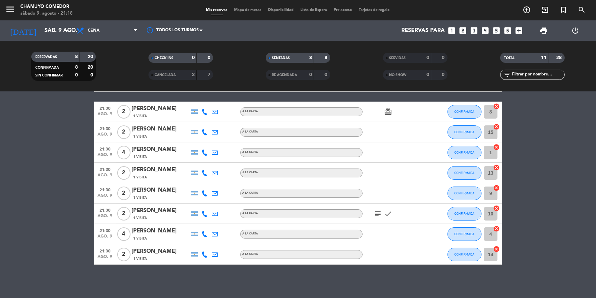
scroll to position [92, 0]
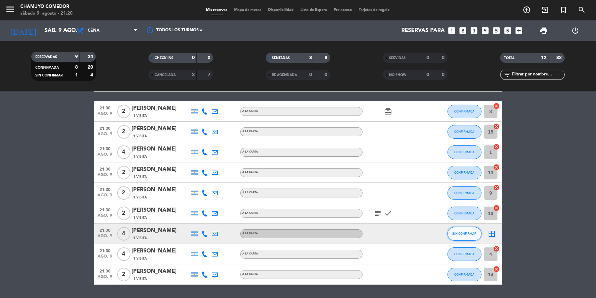
click at [459, 234] on span "SIN CONFIRMAR" at bounding box center [465, 234] width 24 height 4
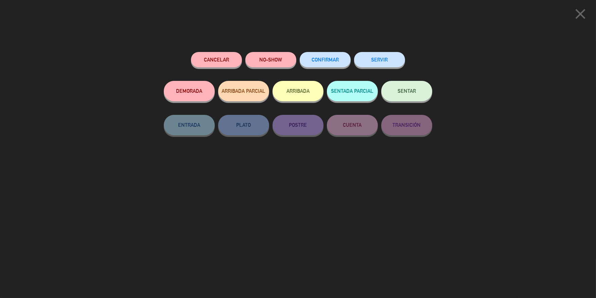
click at [320, 61] on span "CONFIRMAR" at bounding box center [325, 60] width 27 height 6
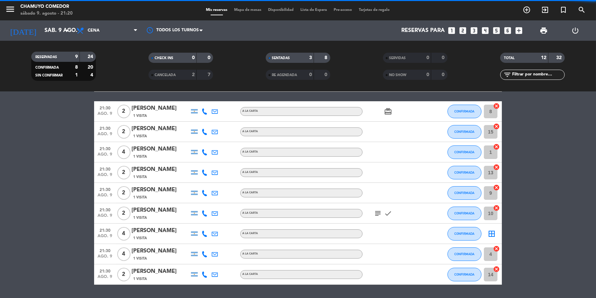
click at [489, 232] on icon "border_all" at bounding box center [492, 234] width 8 height 8
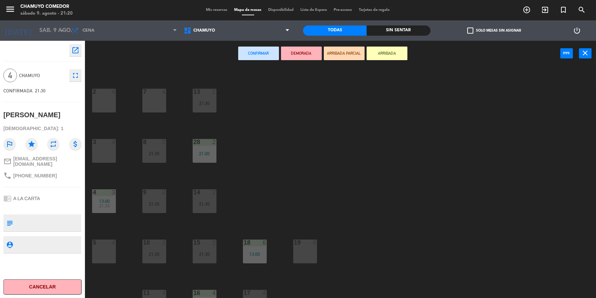
scroll to position [55, 0]
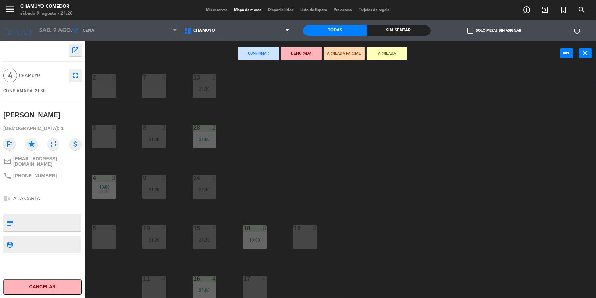
click at [151, 285] on div "11 4" at bounding box center [154, 288] width 24 height 24
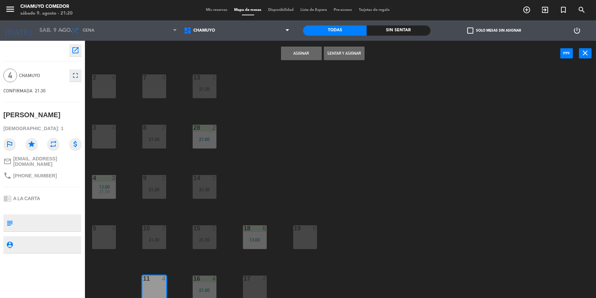
click at [287, 53] on button "Asignar" at bounding box center [301, 54] width 41 height 14
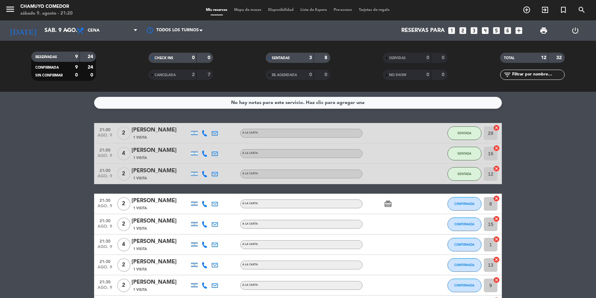
scroll to position [113, 0]
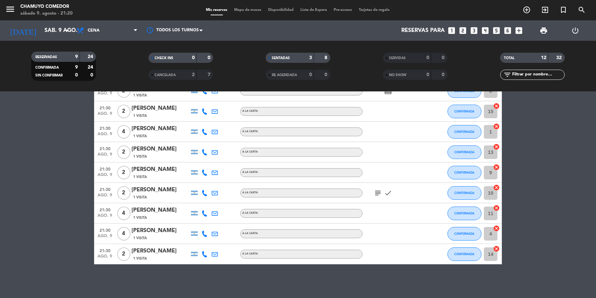
click at [30, 214] on bookings-row "21:00 [DATE] 2 [PERSON_NAME] 1 Visita A LA CARTA SENTADA 28 cancel 21:00 [DATE]…" at bounding box center [298, 137] width 596 height 254
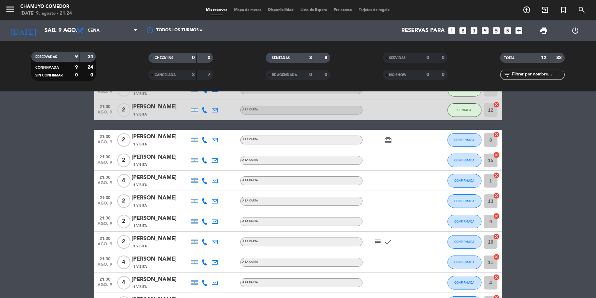
scroll to position [79, 0]
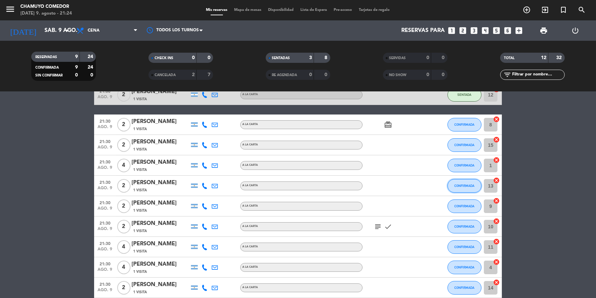
click at [458, 185] on span "CONFIRMADA" at bounding box center [465, 186] width 20 height 4
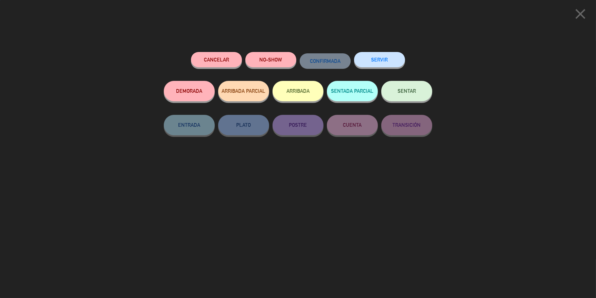
click at [397, 95] on button "SENTAR" at bounding box center [406, 91] width 51 height 20
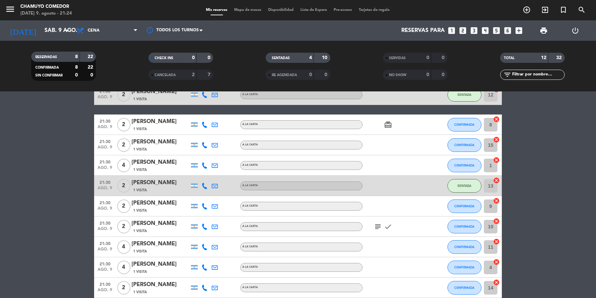
click at [377, 224] on icon "subject" at bounding box center [378, 227] width 8 height 8
click at [465, 148] on button "CONFIRMADA" at bounding box center [464, 145] width 34 height 14
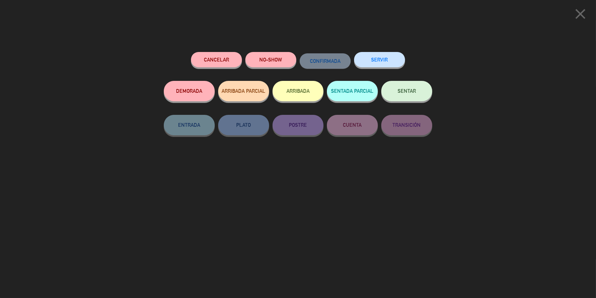
click at [411, 100] on button "SENTAR" at bounding box center [406, 91] width 51 height 20
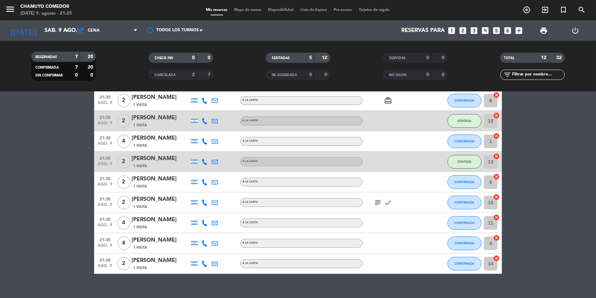
scroll to position [113, 0]
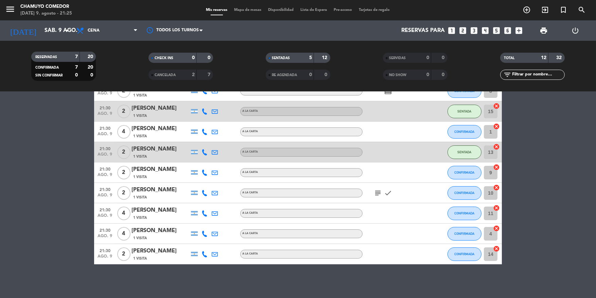
click at [56, 233] on bookings-row "21:00 [DATE] 2 [PERSON_NAME] 1 Visita A LA CARTA SENTADA 28 cancel 21:00 [DATE]…" at bounding box center [298, 137] width 596 height 254
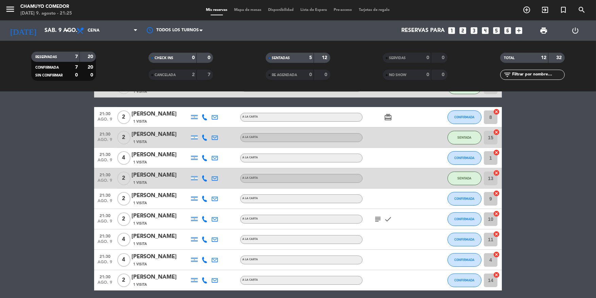
scroll to position [79, 0]
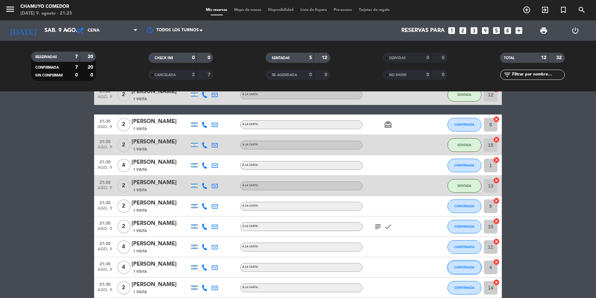
click at [460, 265] on span "CONFIRMADA" at bounding box center [465, 267] width 20 height 4
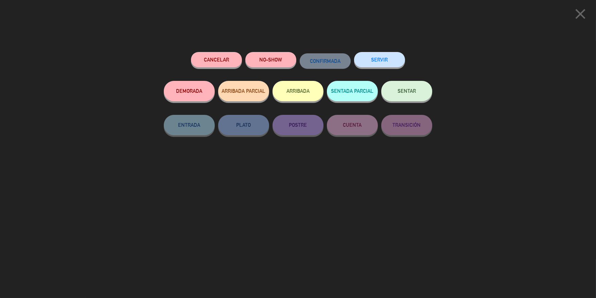
click at [405, 91] on span "SENTAR" at bounding box center [407, 91] width 18 height 6
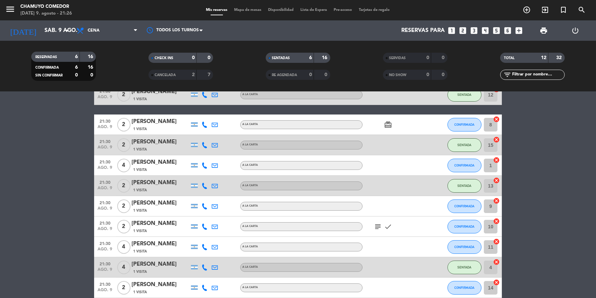
drag, startPoint x: 388, startPoint y: 125, endPoint x: 389, endPoint y: 129, distance: 4.9
click at [389, 126] on icon "card_giftcard" at bounding box center [388, 125] width 8 height 8
click at [377, 228] on icon "subject" at bounding box center [378, 227] width 8 height 8
click at [457, 124] on span "CONFIRMADA" at bounding box center [465, 125] width 20 height 4
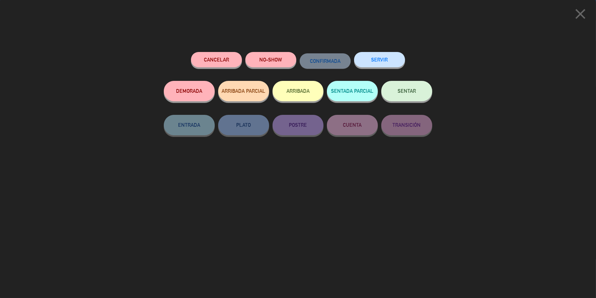
drag, startPoint x: 395, startPoint y: 90, endPoint x: 263, endPoint y: 153, distance: 147.0
click at [395, 91] on button "SENTAR" at bounding box center [406, 91] width 51 height 20
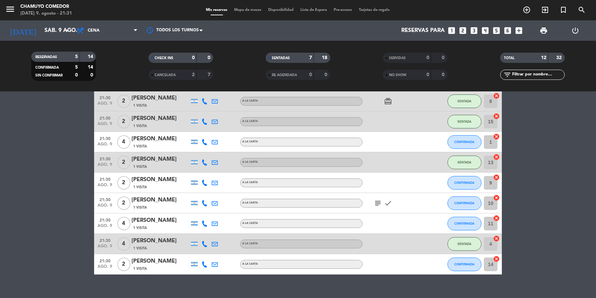
scroll to position [113, 0]
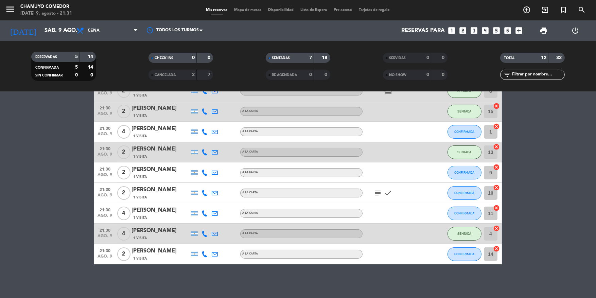
click at [380, 193] on icon "subject" at bounding box center [378, 193] width 8 height 8
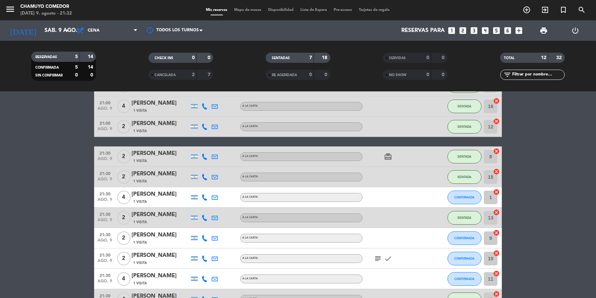
scroll to position [45, 0]
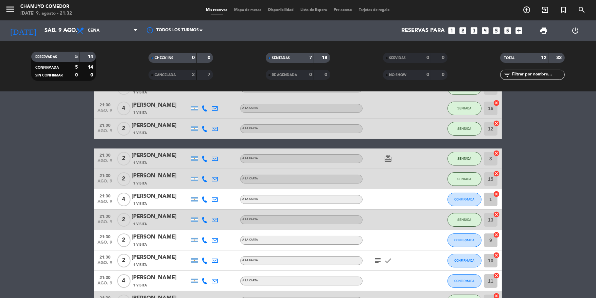
click at [377, 261] on icon "subject" at bounding box center [378, 261] width 8 height 8
click at [377, 260] on icon "subject" at bounding box center [378, 261] width 8 height 8
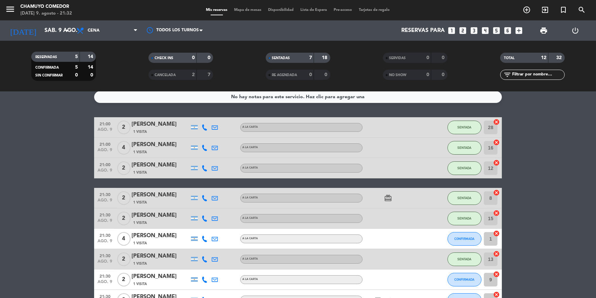
scroll to position [0, 0]
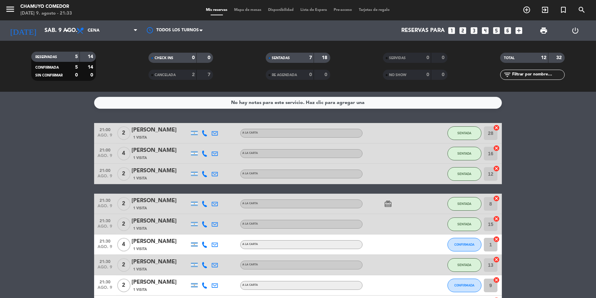
drag, startPoint x: 4, startPoint y: 255, endPoint x: 49, endPoint y: 239, distance: 47.9
click at [4, 255] on bookings-row "21:00 [DATE] 2 [PERSON_NAME] 1 Visita A LA CARTA SENTADA 28 cancel 21:00 [DATE]…" at bounding box center [298, 250] width 596 height 254
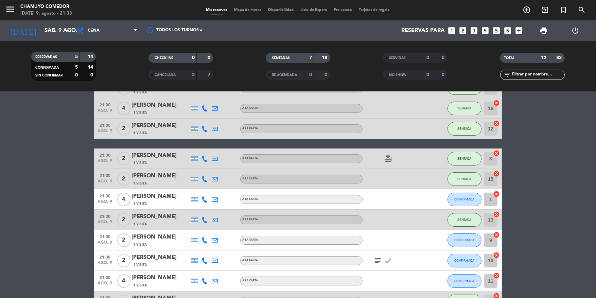
scroll to position [79, 0]
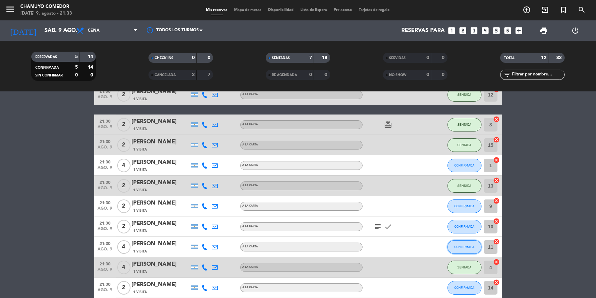
click at [459, 245] on span "CONFIRMADA" at bounding box center [465, 247] width 20 height 4
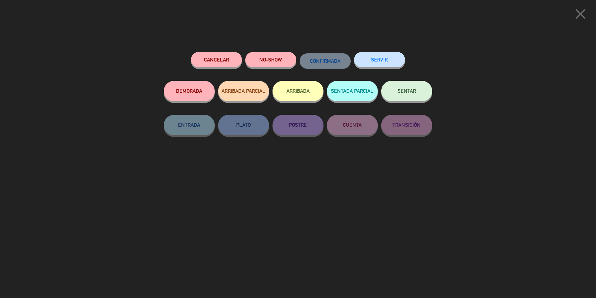
click at [408, 94] on button "SENTAR" at bounding box center [406, 91] width 51 height 20
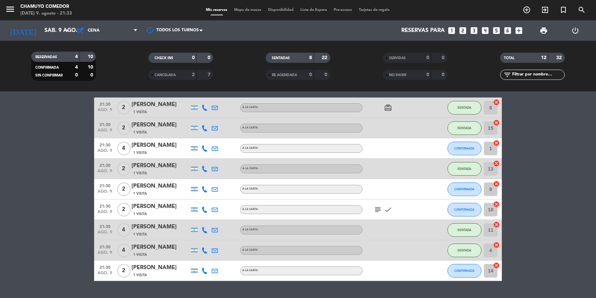
scroll to position [113, 0]
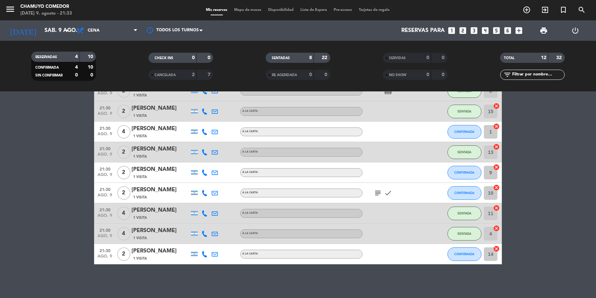
click at [378, 190] on icon "subject" at bounding box center [378, 193] width 8 height 8
click at [459, 252] on span "CONFIRMADA" at bounding box center [465, 254] width 20 height 4
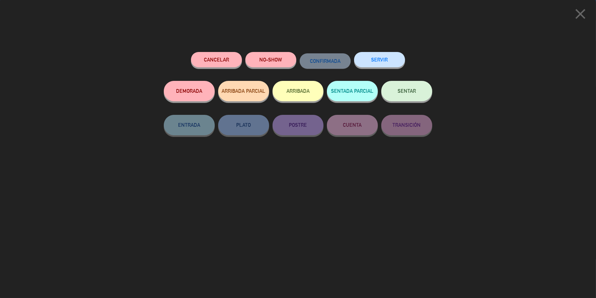
click at [403, 95] on button "SENTAR" at bounding box center [406, 91] width 51 height 20
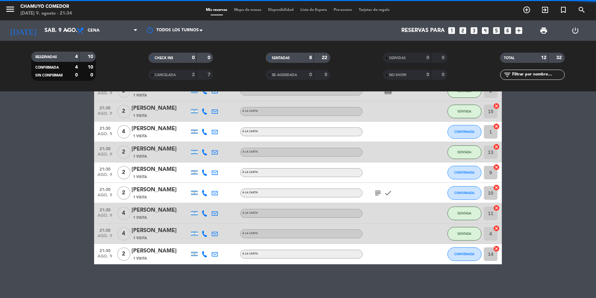
click at [23, 185] on bookings-row "21:00 [DATE] 2 [PERSON_NAME] 1 Visita A LA CARTA SENTADA 28 cancel 21:00 [DATE]…" at bounding box center [298, 137] width 596 height 254
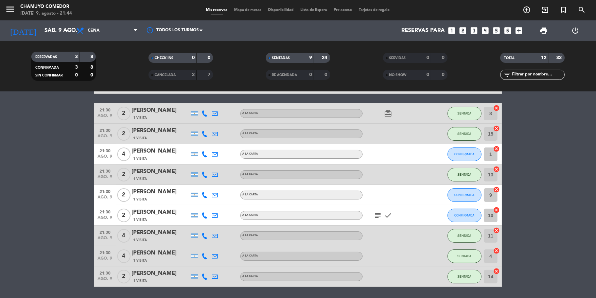
scroll to position [79, 0]
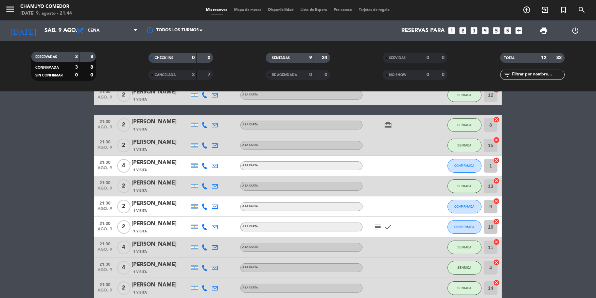
click at [38, 221] on bookings-row "21:00 [DATE] 2 [PERSON_NAME] 1 Visita A LA CARTA SENTADA 28 cancel 21:00 [DATE]…" at bounding box center [298, 171] width 596 height 254
click at [0, 250] on html "close × Chamuyo Comedor × chrome_reader_mode Listado de Reservas account_box Cl…" at bounding box center [298, 149] width 596 height 298
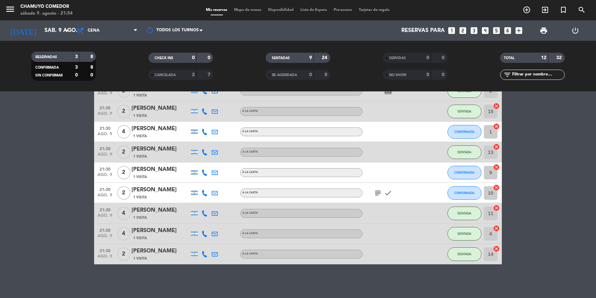
scroll to position [0, 0]
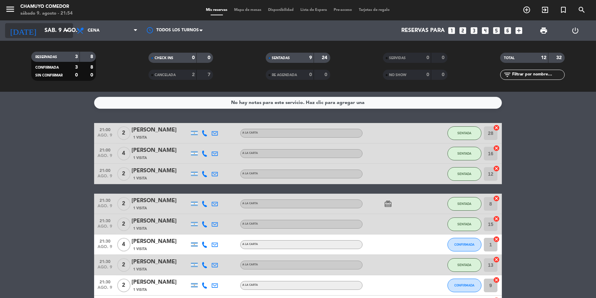
click at [41, 33] on input "sáb. 9 ago." at bounding box center [77, 30] width 72 height 13
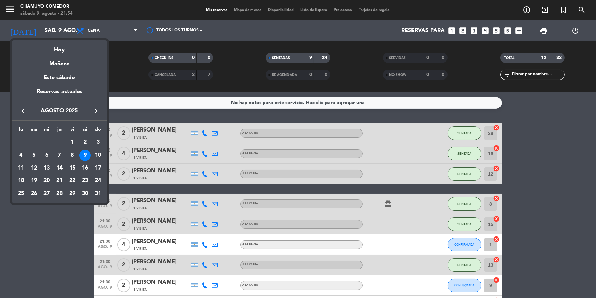
drag, startPoint x: 63, startPoint y: 61, endPoint x: 88, endPoint y: 38, distance: 33.7
click at [65, 59] on div "Mañana" at bounding box center [59, 61] width 95 height 14
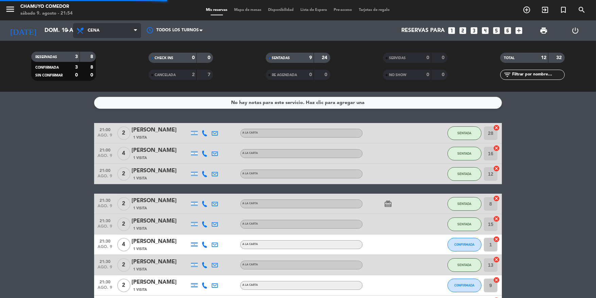
click at [101, 32] on span "Cena" at bounding box center [107, 30] width 68 height 15
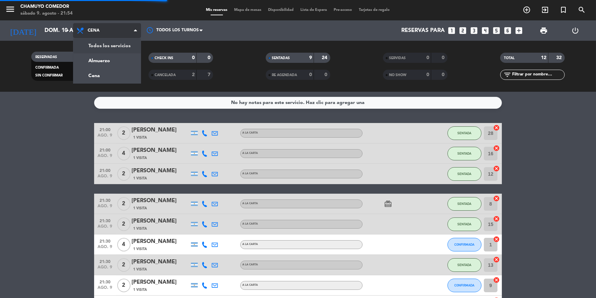
click at [106, 46] on div "menu Chamuyo Comedor [DATE] 9. agosto - 21:54 Mis reservas Mapa de mesas Dispon…" at bounding box center [298, 46] width 596 height 92
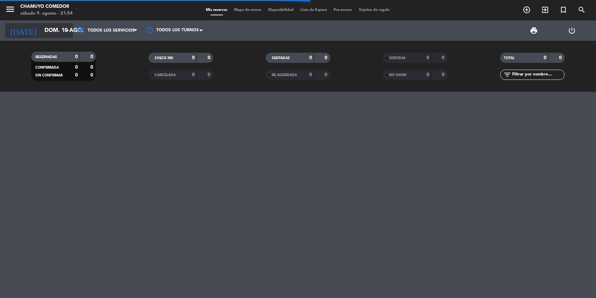
click at [59, 30] on input "dom. 10 ago." at bounding box center [77, 30] width 72 height 13
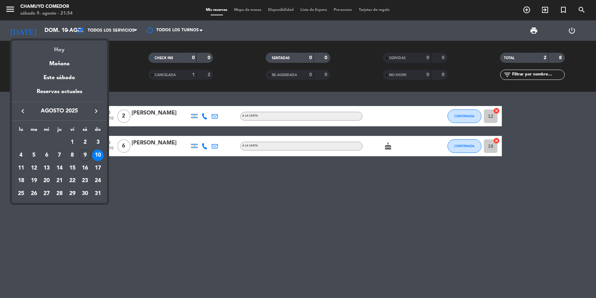
click at [59, 50] on div "Hoy" at bounding box center [59, 47] width 95 height 14
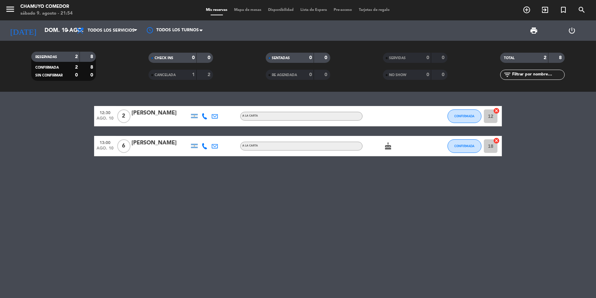
type input "sáb. 9 ago."
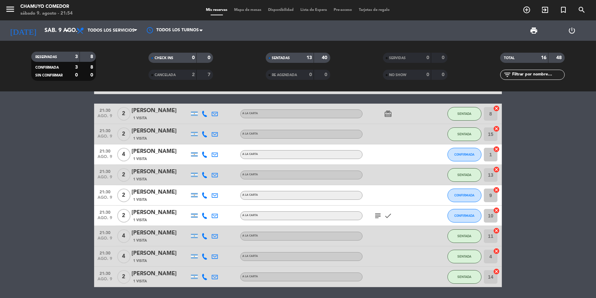
scroll to position [153, 0]
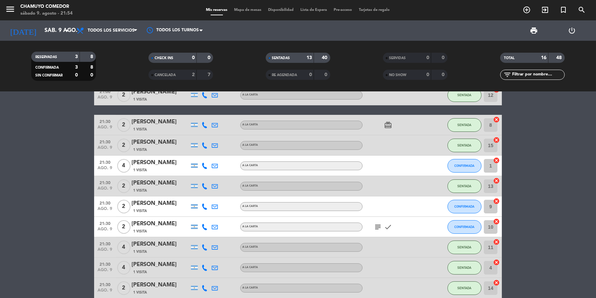
click at [57, 179] on bookings-row "13:00 [DATE] 6 [DATE][PERSON_NAME] 1 Visita A LA CARTA cake SENTADA 18 cancel 1…" at bounding box center [298, 125] width 596 height 345
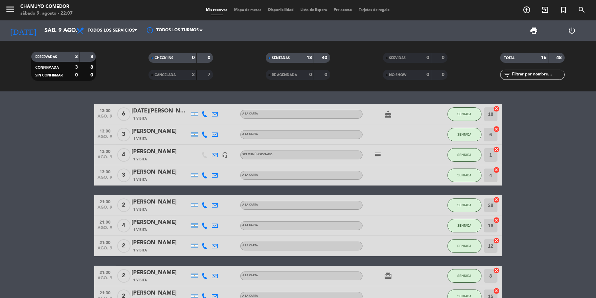
scroll to position [0, 0]
